Goal: Find specific page/section: Find specific page/section

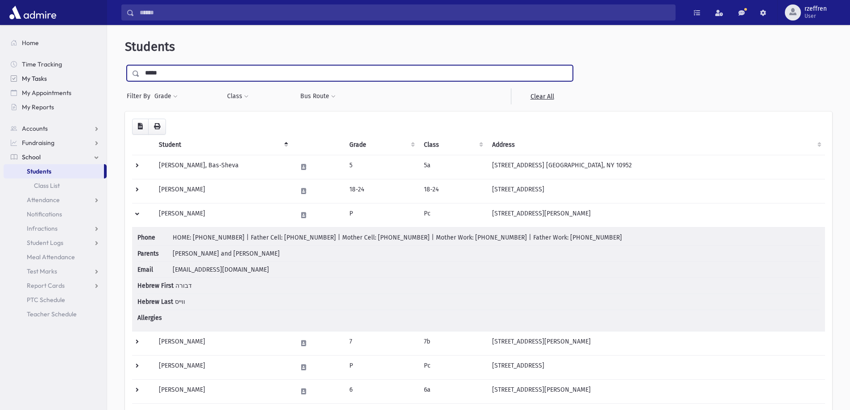
drag, startPoint x: 164, startPoint y: 66, endPoint x: 102, endPoint y: 73, distance: 62.0
click at [102, 73] on div "Search Results All Accounts" at bounding box center [425, 334] width 850 height 669
type input "********"
click at [125, 65] on input "submit" at bounding box center [137, 71] width 25 height 12
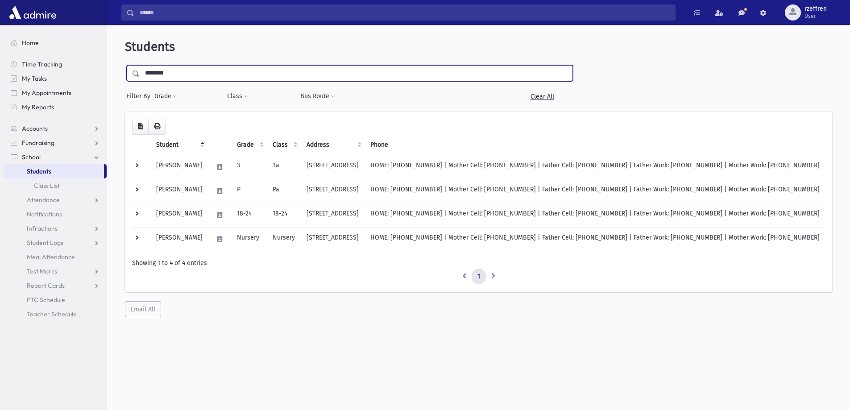
drag, startPoint x: 173, startPoint y: 75, endPoint x: 0, endPoint y: 50, distance: 175.0
click at [0, 56] on div "Search Results All Accounts" at bounding box center [425, 217] width 850 height 434
type input "**********"
click at [125, 65] on input "submit" at bounding box center [137, 71] width 25 height 12
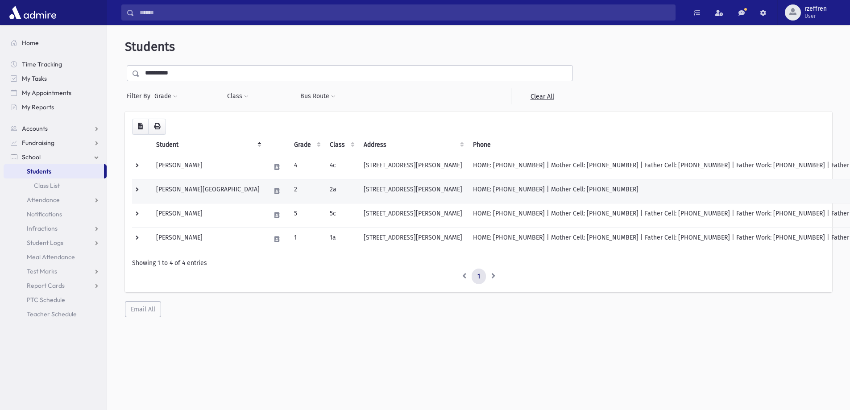
click at [217, 191] on td "Gruenebaum, Rivka" at bounding box center [208, 191] width 114 height 24
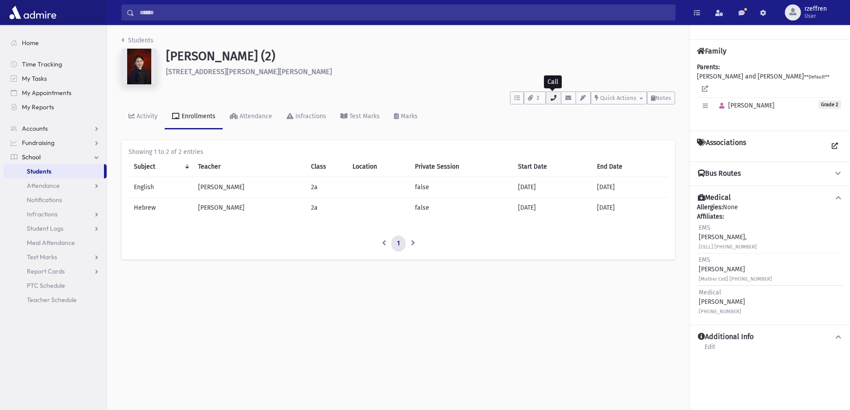
click at [551, 100] on icon "button" at bounding box center [553, 98] width 7 height 6
click at [128, 38] on link "Students" at bounding box center [137, 41] width 32 height 8
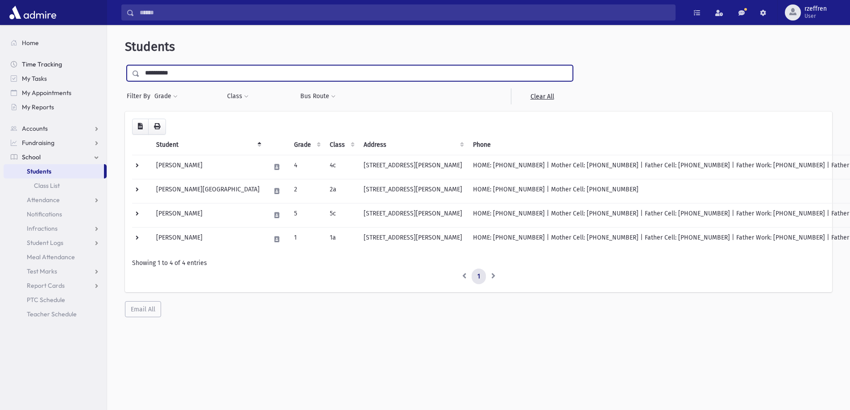
drag, startPoint x: 195, startPoint y: 78, endPoint x: 10, endPoint y: 63, distance: 185.0
click at [10, 63] on div "Search Results All Accounts" at bounding box center [425, 217] width 850 height 434
type input "******"
click at [125, 65] on input "submit" at bounding box center [137, 71] width 25 height 12
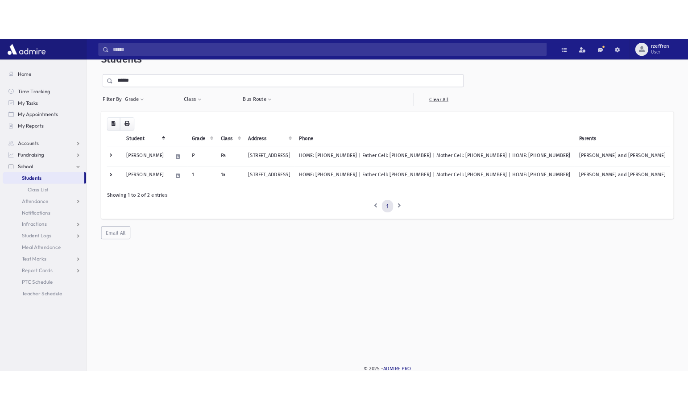
scroll to position [24, 0]
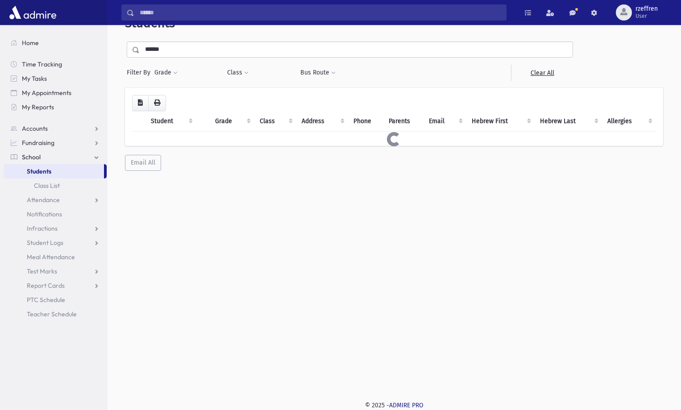
scroll to position [24, 0]
